Goal: Navigation & Orientation: Find specific page/section

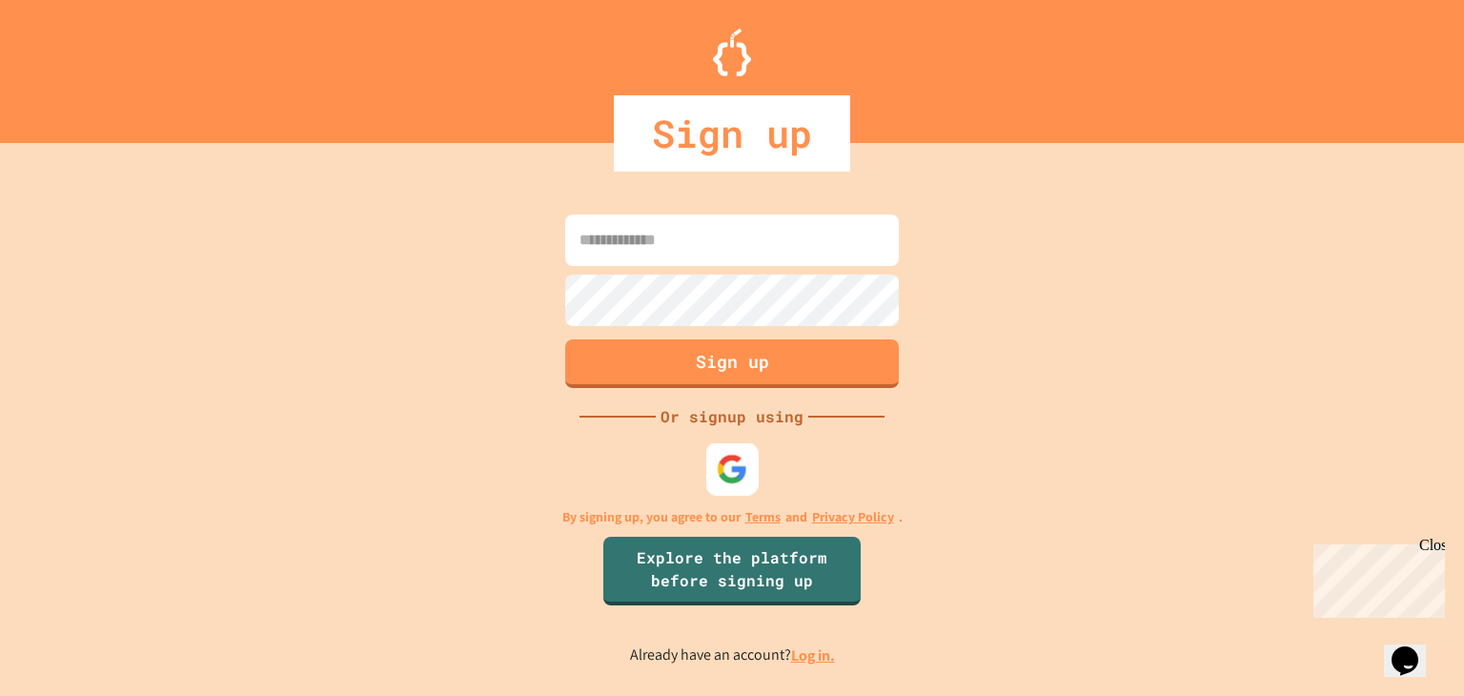
click at [751, 456] on div at bounding box center [732, 469] width 52 height 52
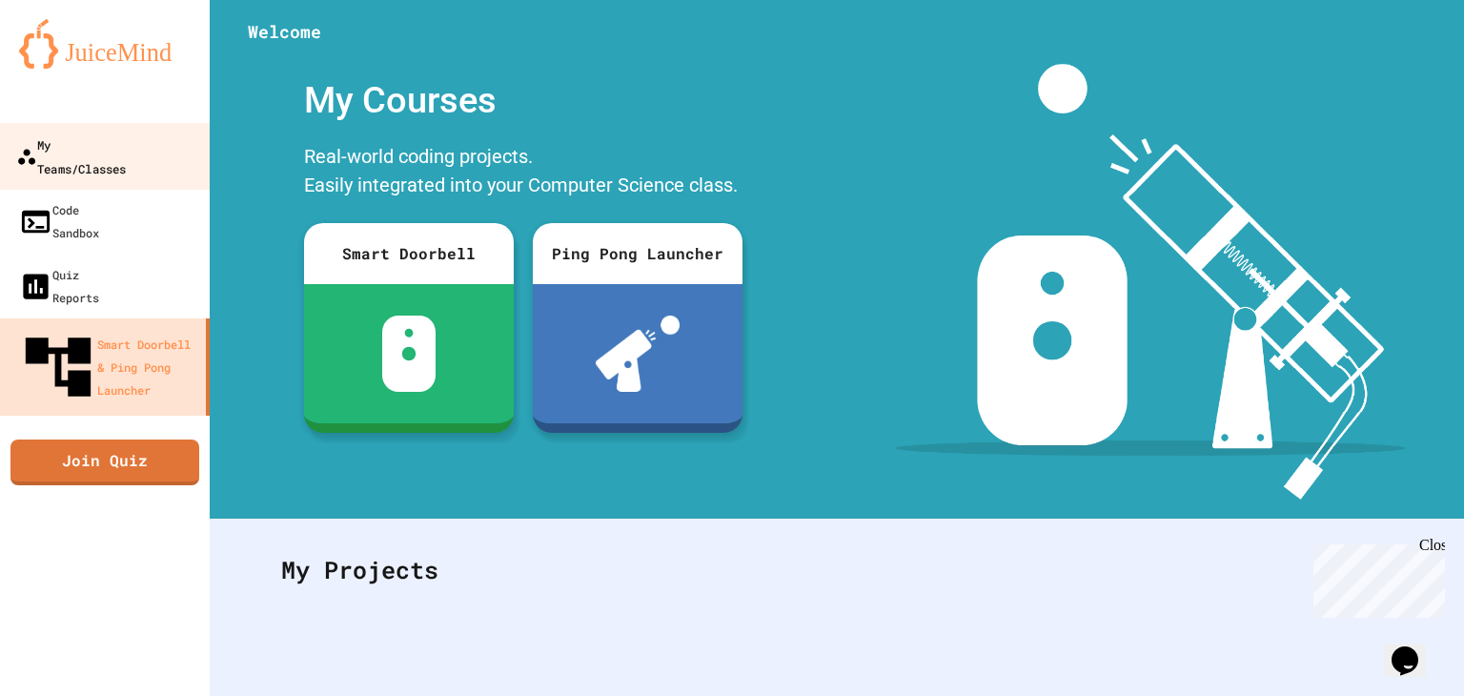
click at [167, 148] on link "My Teams/Classes" at bounding box center [105, 156] width 216 height 67
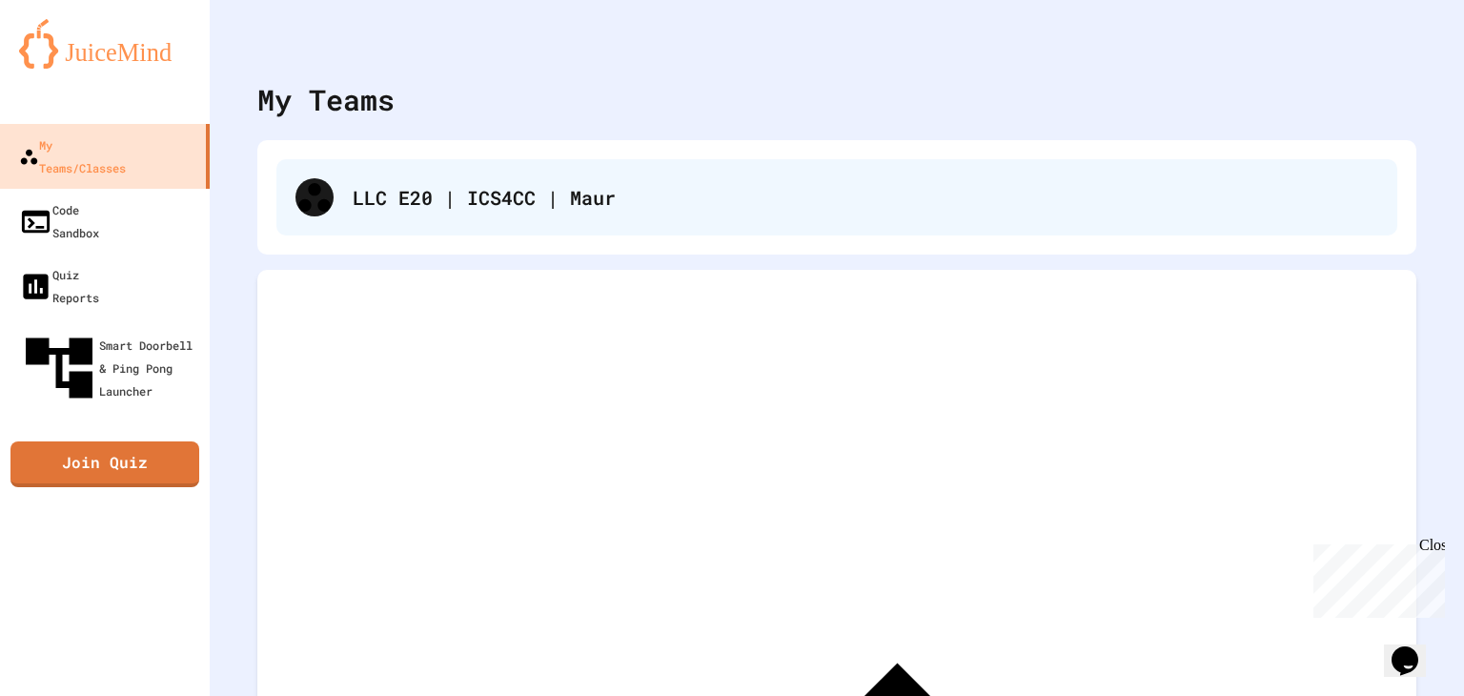
click at [675, 189] on div "LLC E20 | ICS4CC | Maur" at bounding box center [866, 197] width 1026 height 29
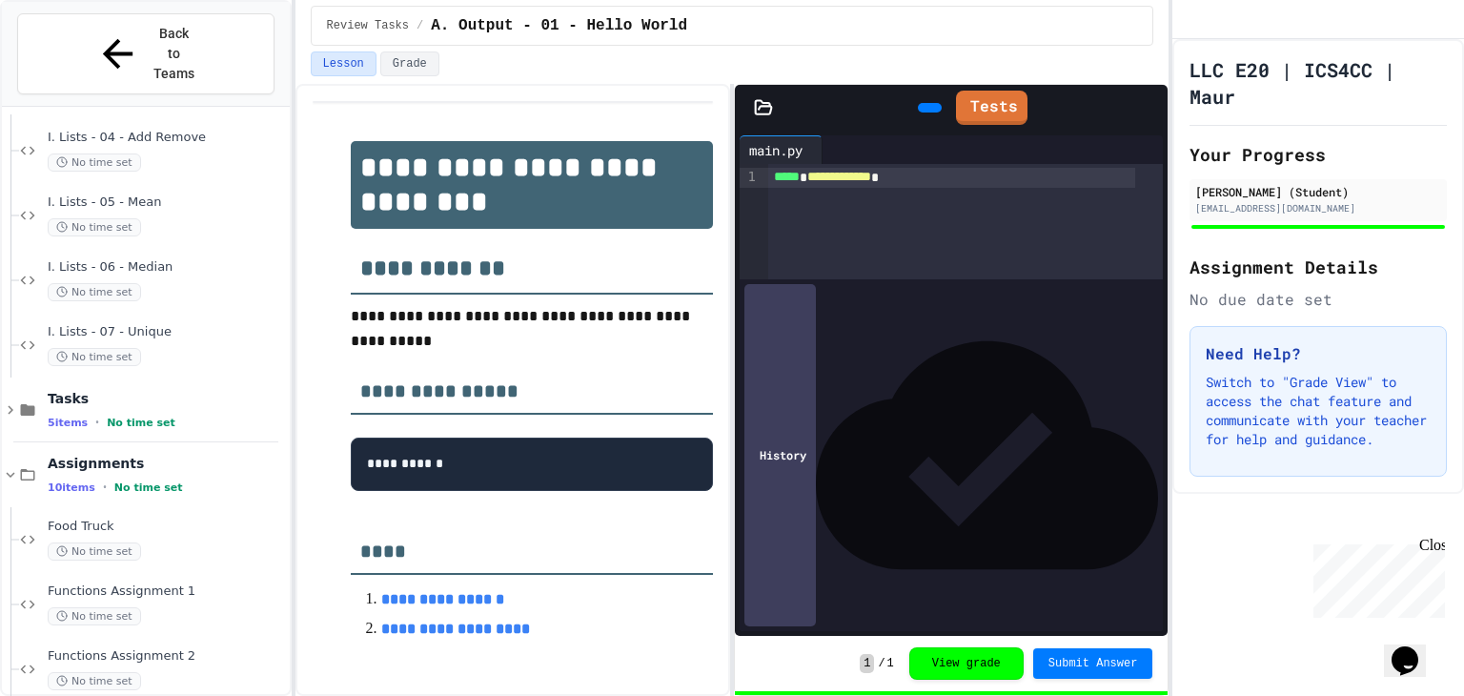
scroll to position [2705, 0]
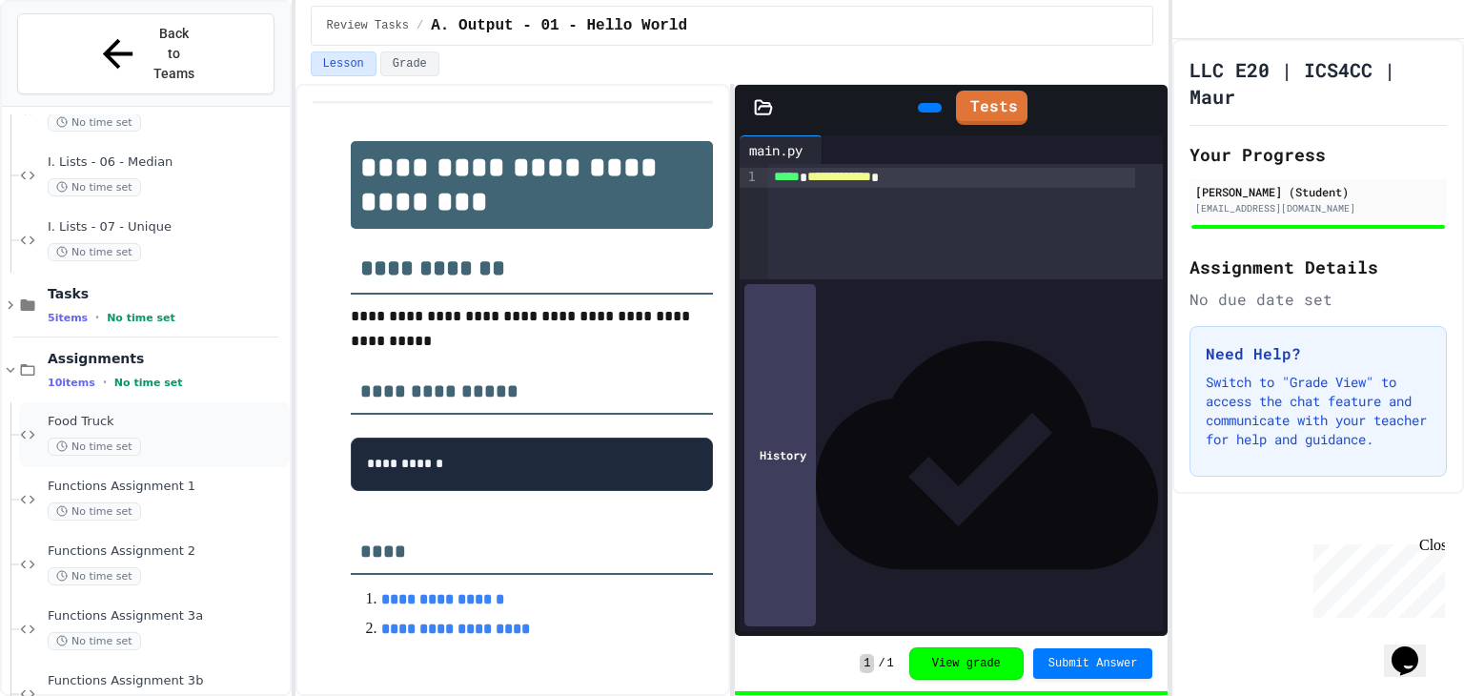
click at [178, 414] on div "Food Truck No time set" at bounding box center [167, 435] width 238 height 42
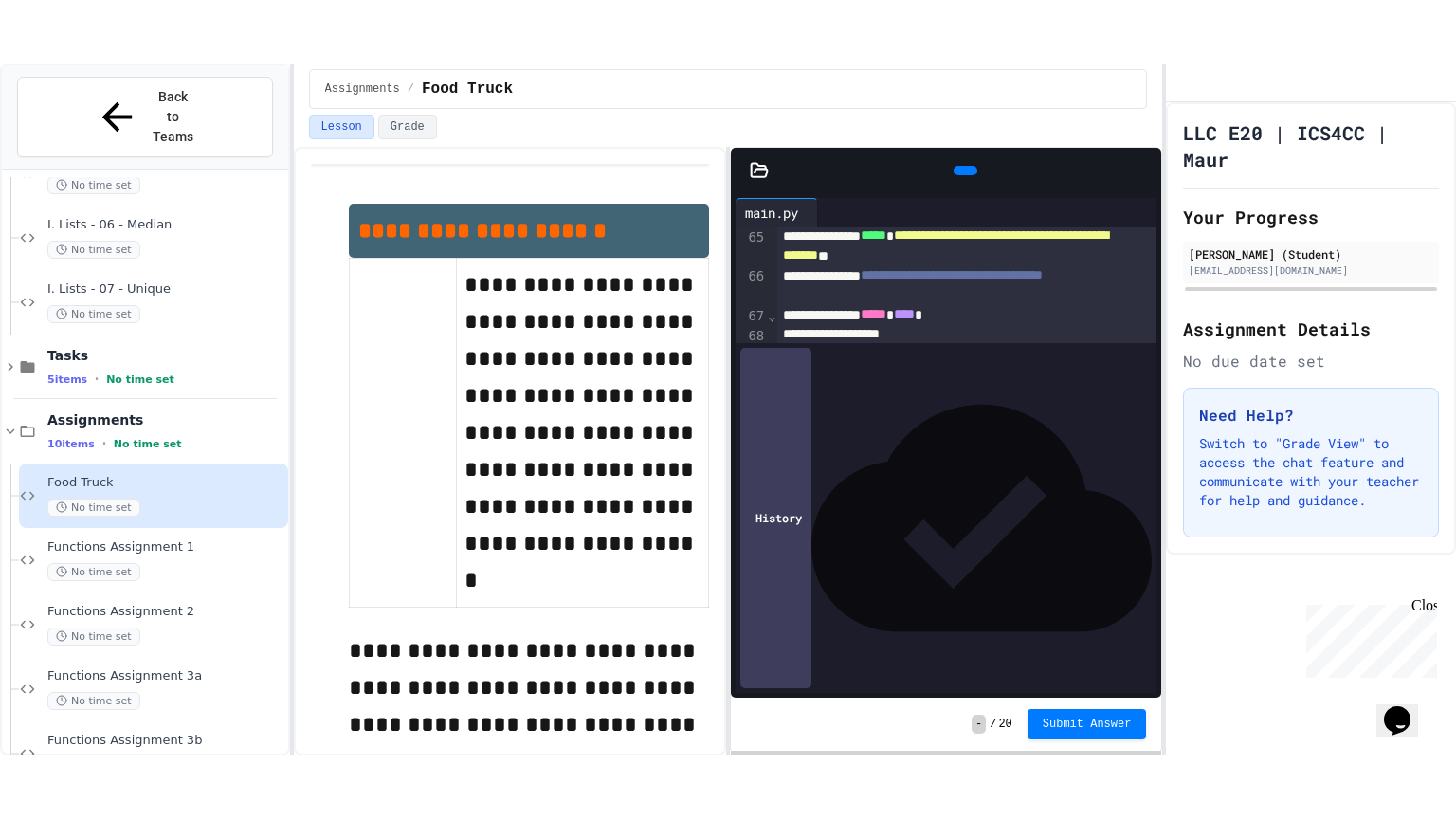
scroll to position [1586, 0]
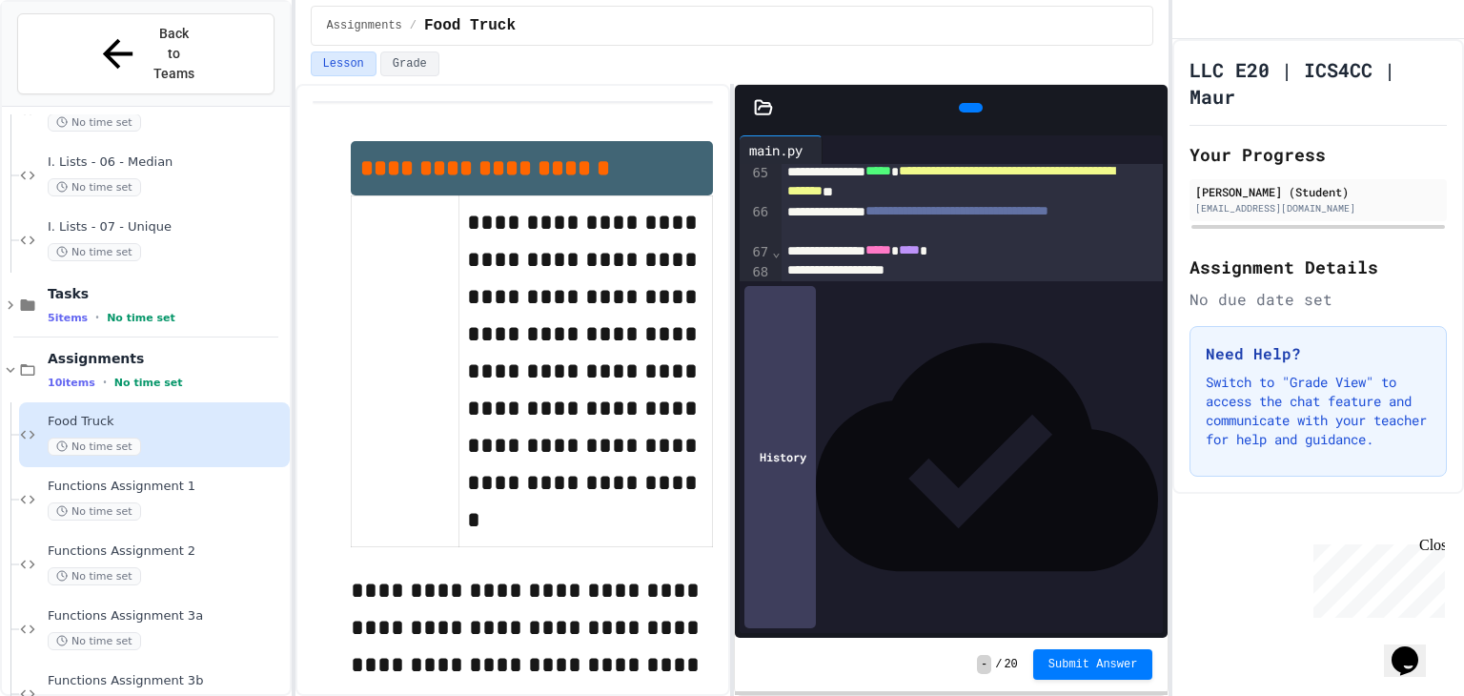
click at [1149, 108] on icon at bounding box center [1149, 108] width 0 height 0
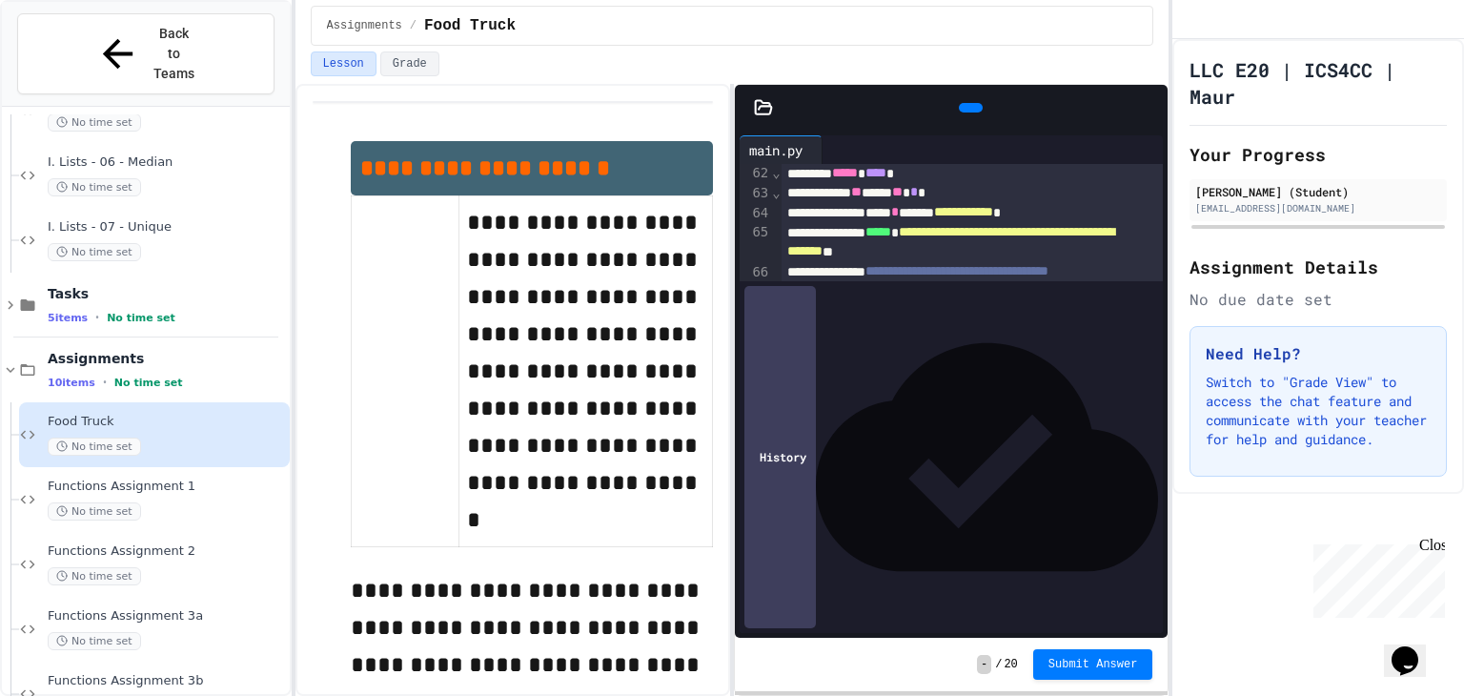
scroll to position [1476, 0]
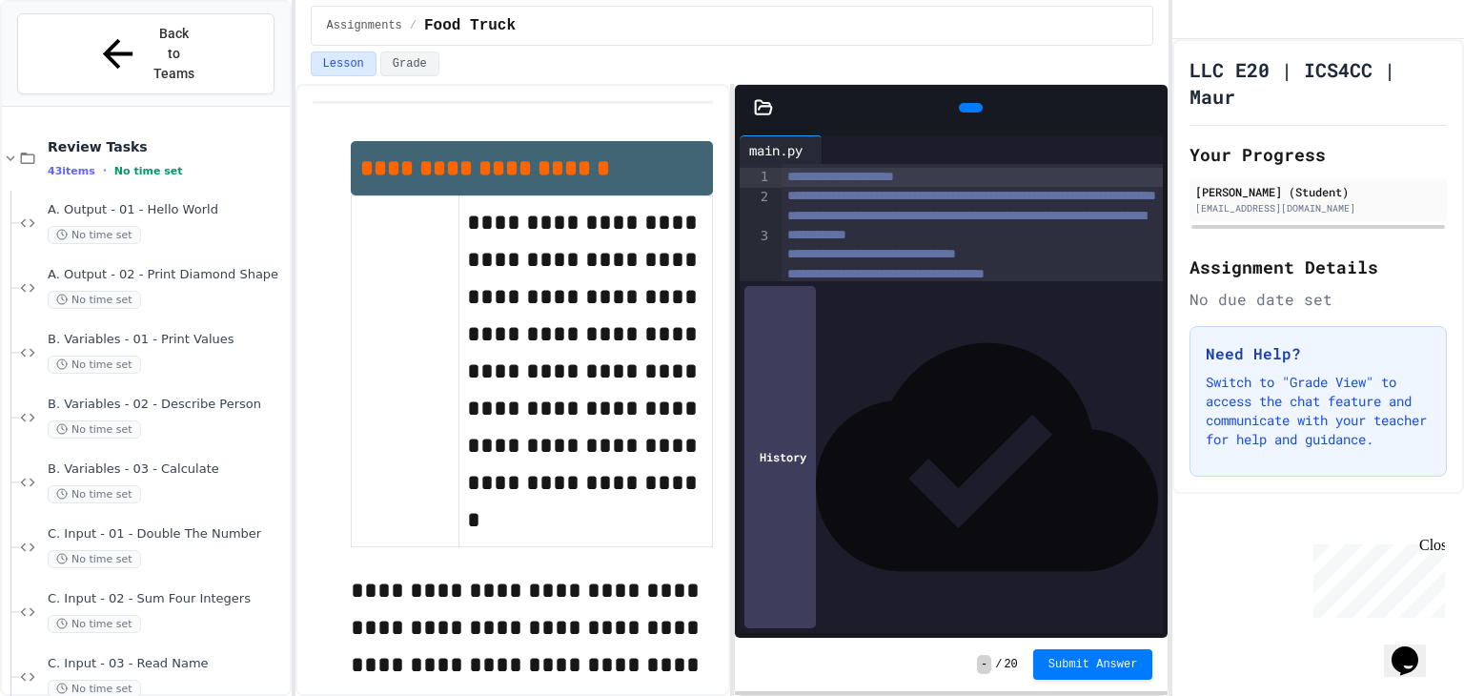
click at [1243, 661] on div "LLC E20 | ICS4CC | Maur Your Progress [PERSON_NAME] (Student) [EMAIL_ADDRESS][D…" at bounding box center [1318, 367] width 292 height 657
